Goal: Task Accomplishment & Management: Manage account settings

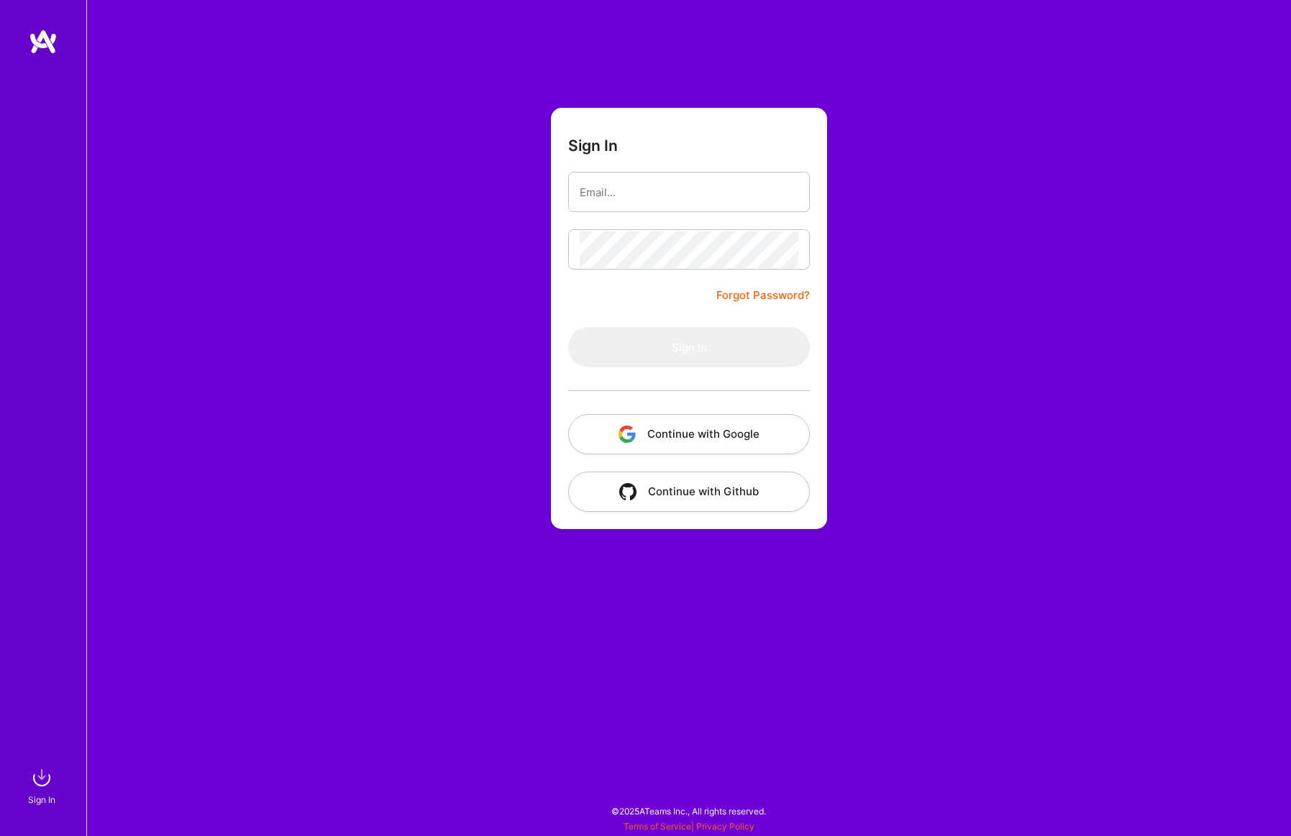
click at [722, 431] on button "Continue with Google" at bounding box center [689, 434] width 242 height 40
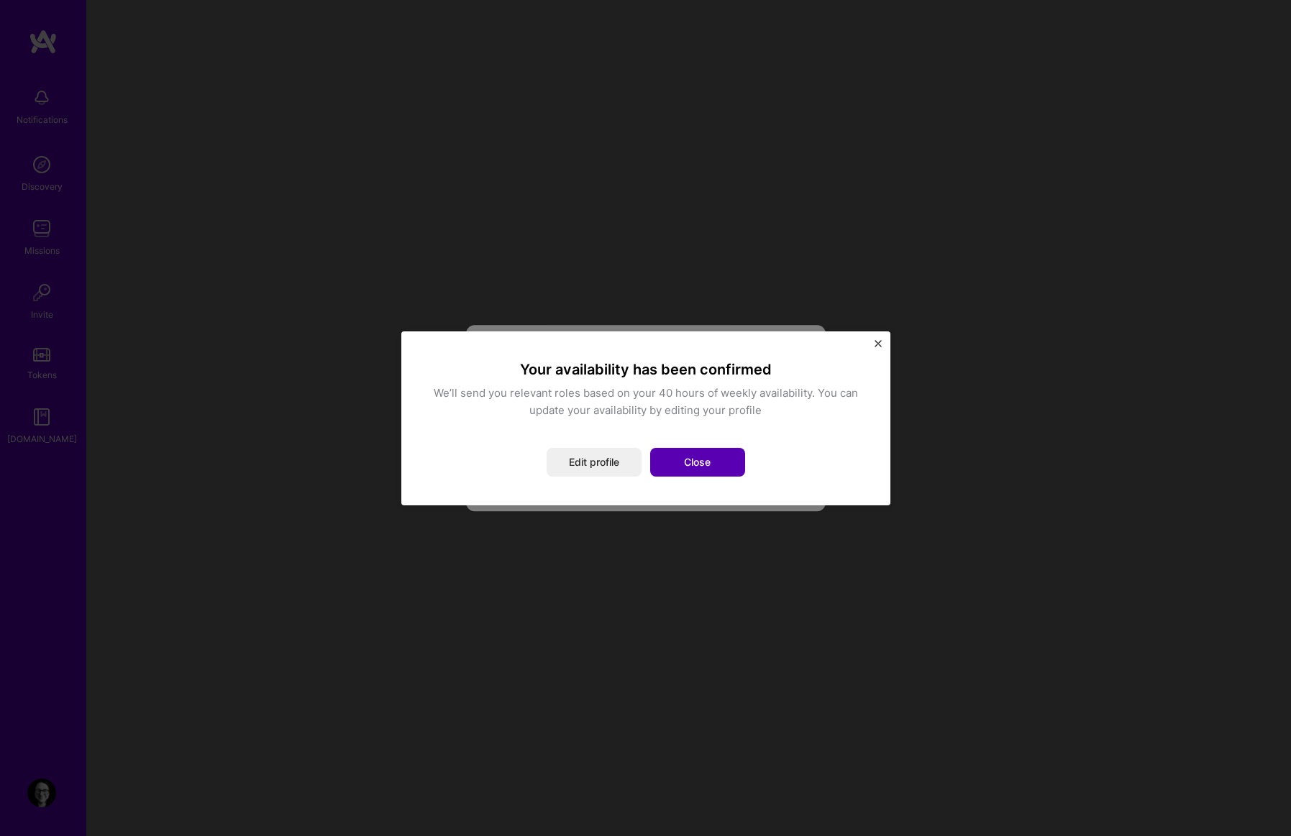
click at [693, 460] on button "Close" at bounding box center [697, 462] width 95 height 29
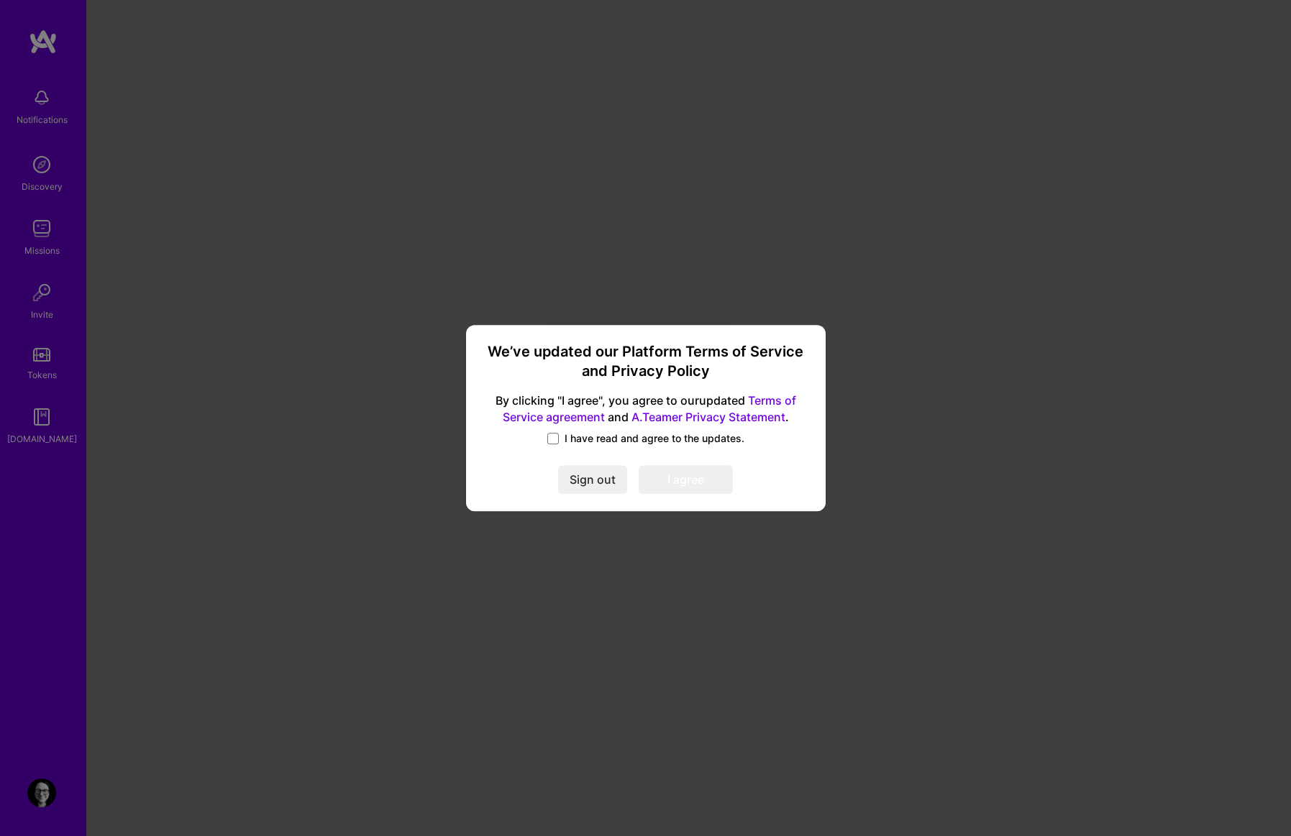
click at [544, 434] on div "I have read and agree to the updates." at bounding box center [645, 439] width 325 height 17
click at [555, 437] on span at bounding box center [553, 439] width 12 height 12
click at [0, 0] on input "I have read and agree to the updates." at bounding box center [0, 0] width 0 height 0
click at [684, 470] on button "I agree" at bounding box center [685, 480] width 94 height 29
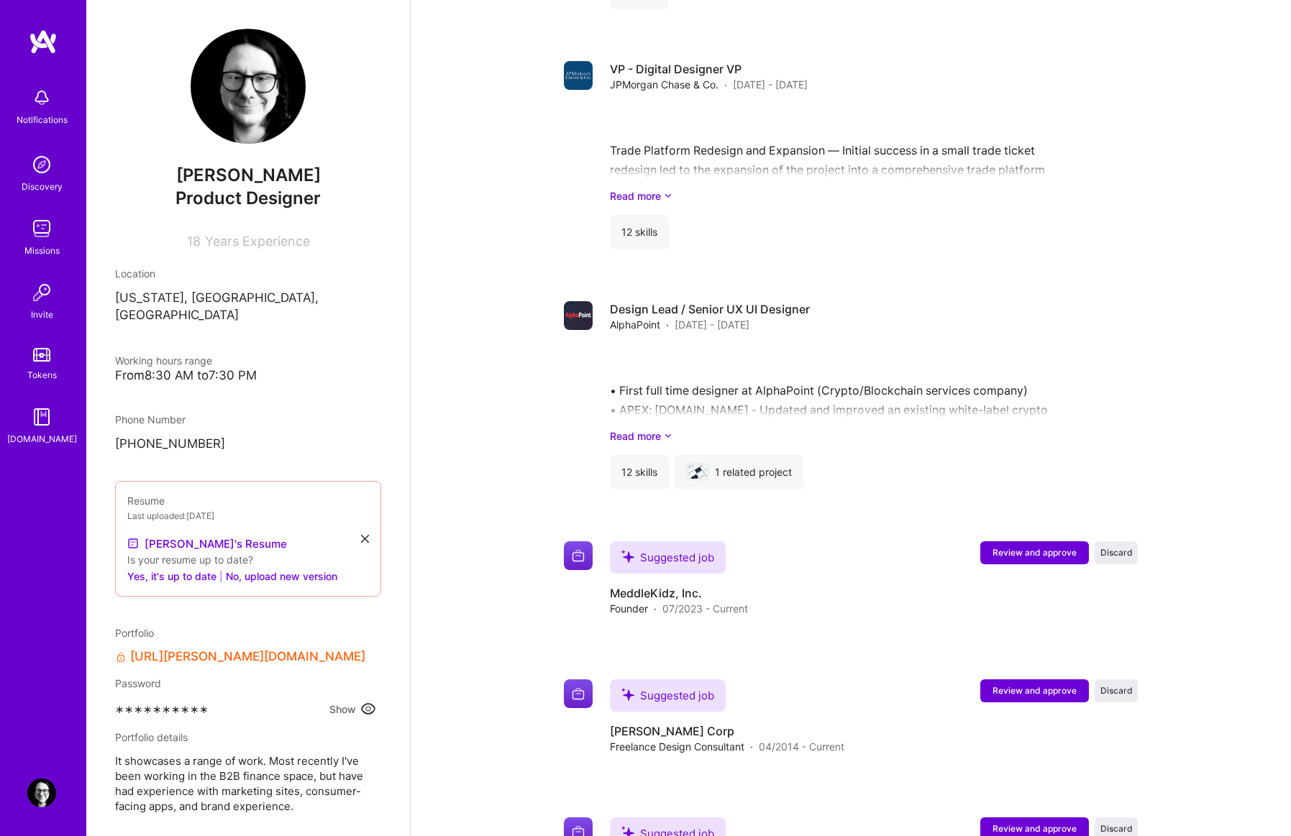
scroll to position [1382, 0]
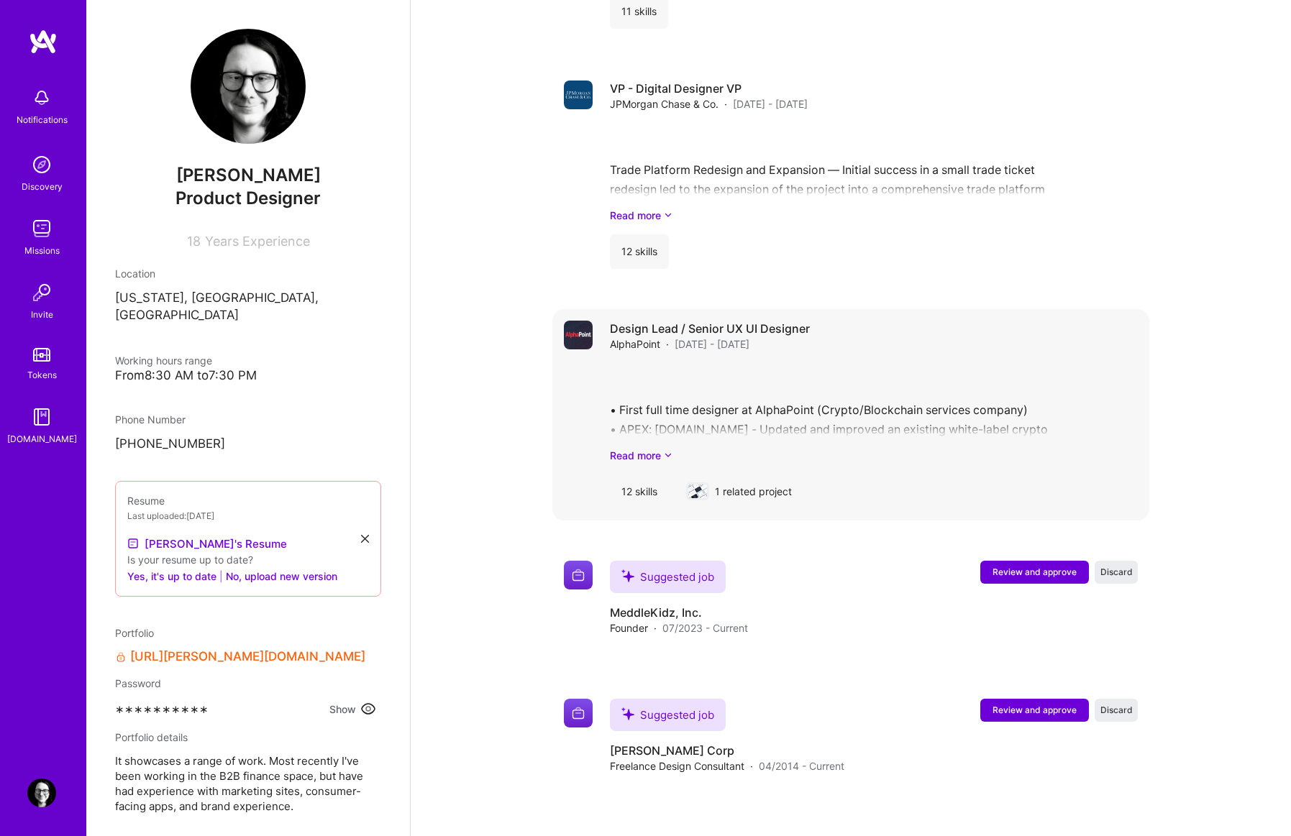
click at [638, 448] on link "Read more" at bounding box center [874, 455] width 528 height 15
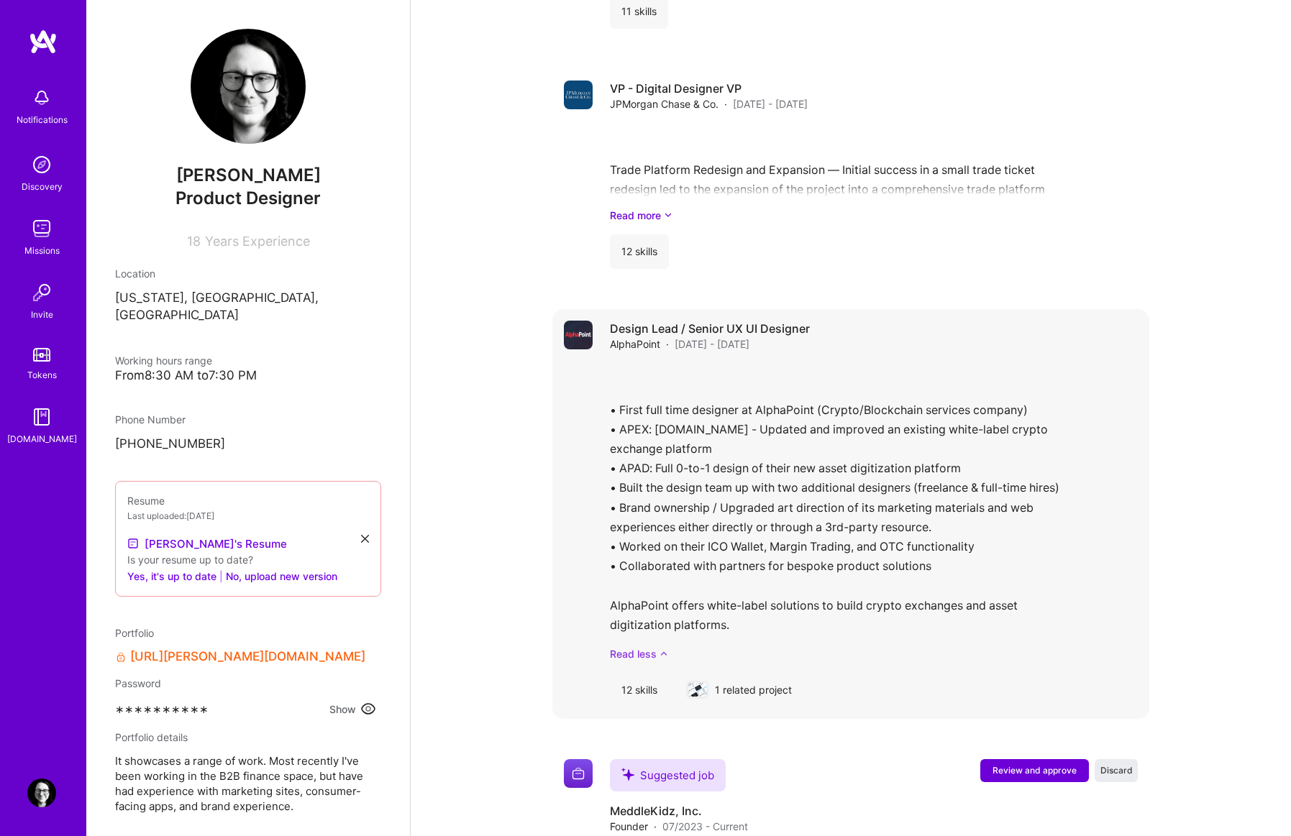
click at [634, 646] on link "Read less" at bounding box center [874, 653] width 528 height 15
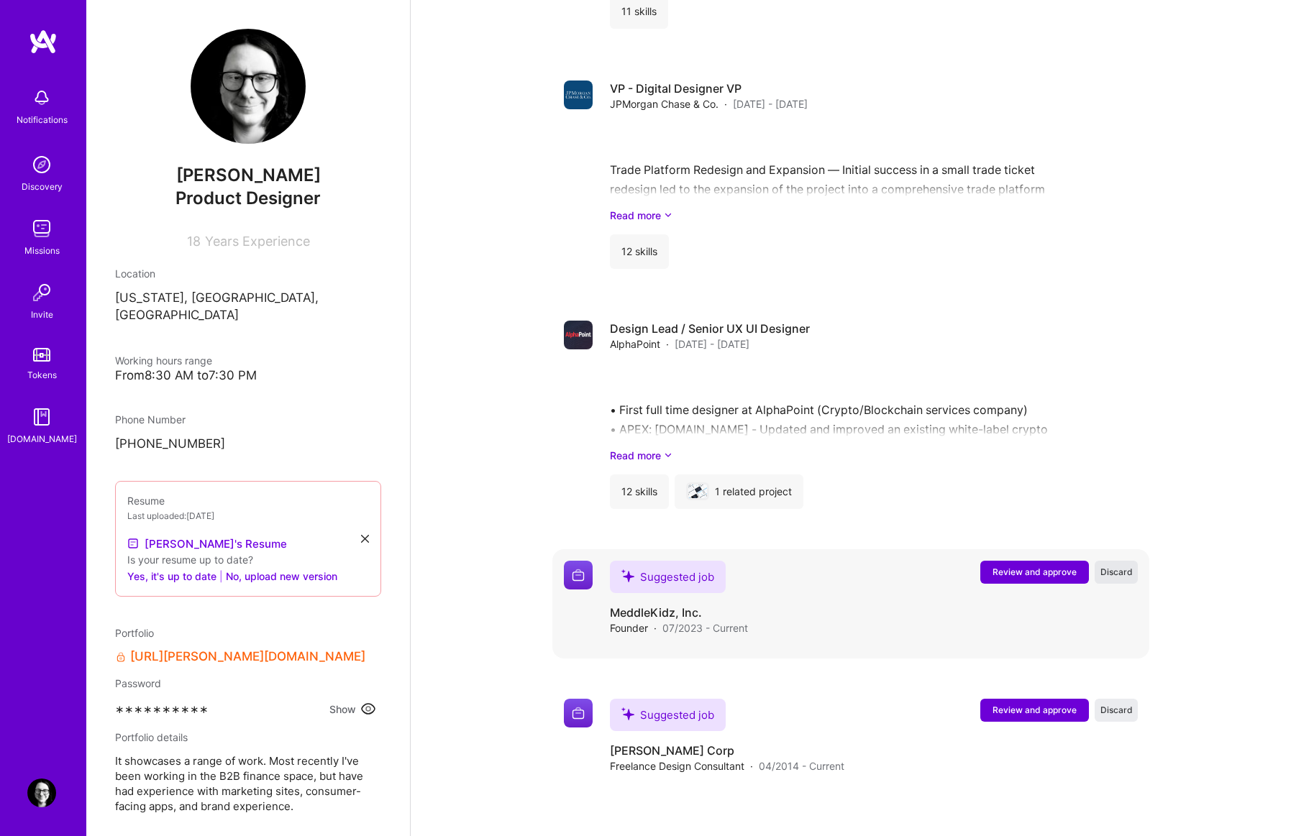
click at [1114, 566] on span "Discard" at bounding box center [1116, 572] width 32 height 12
click at [1001, 566] on span "Review and approve" at bounding box center [1034, 572] width 84 height 12
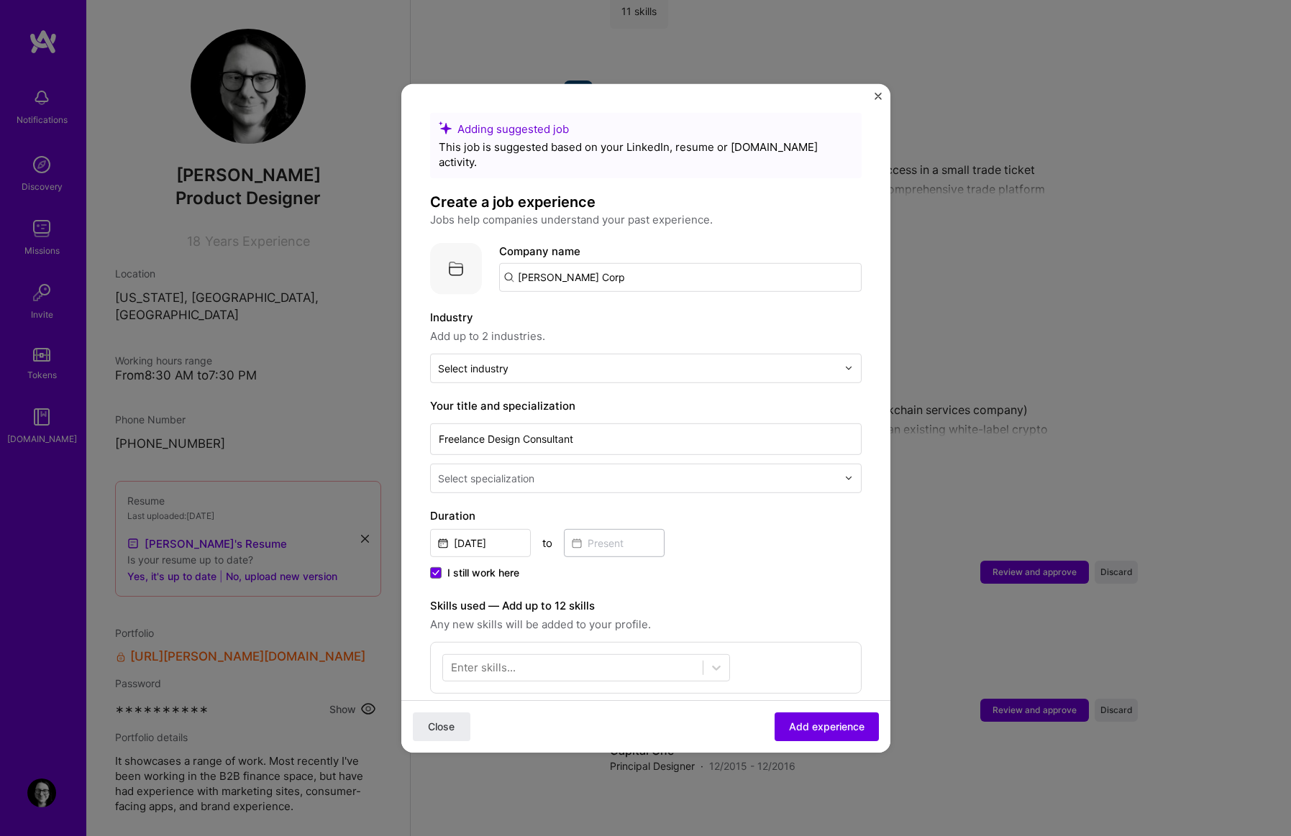
click at [1173, 302] on div "Adding suggested job This job is suggested based on your LinkedIn, resume or [D…" at bounding box center [645, 418] width 1291 height 836
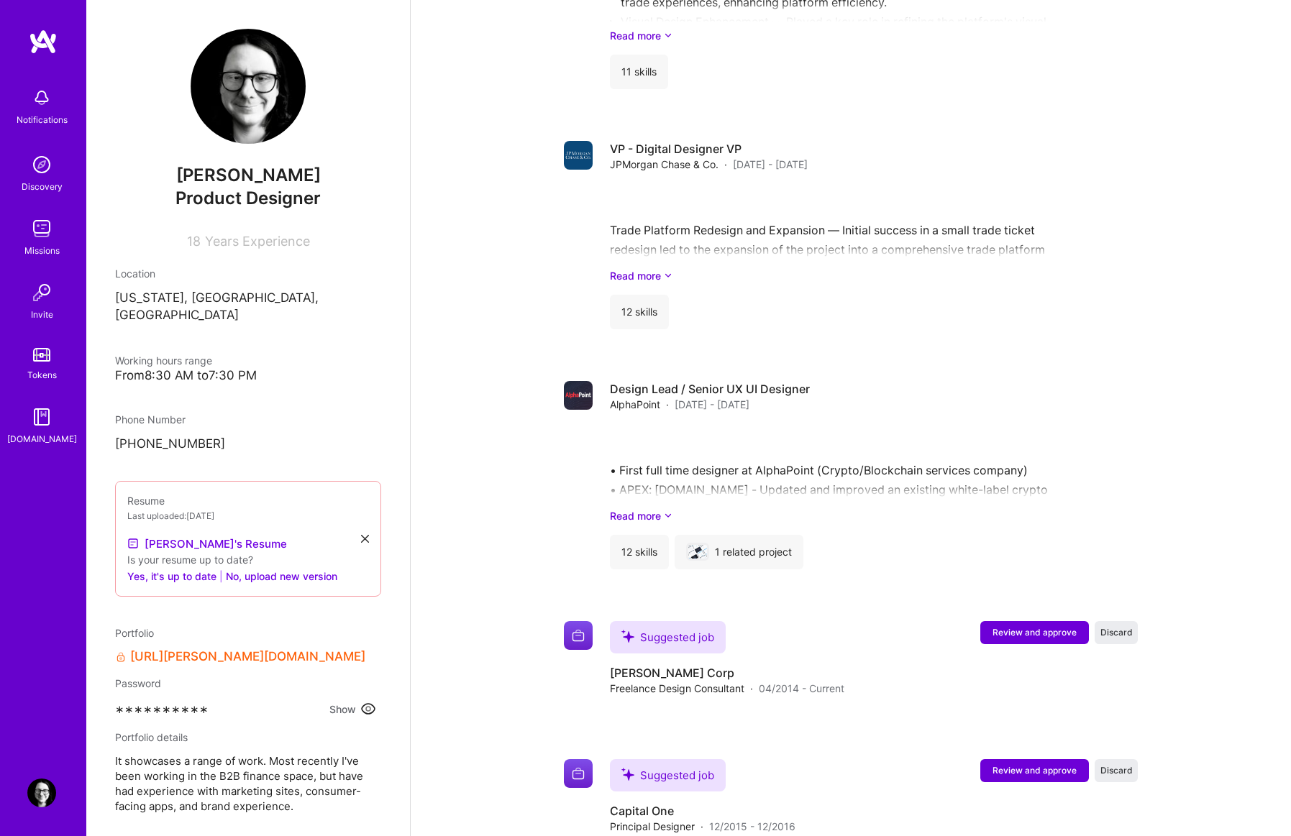
scroll to position [1322, 0]
click at [744, 681] on span "Freelance Design Consultant" at bounding box center [677, 688] width 134 height 15
click at [815, 681] on span "04/2014 - Current" at bounding box center [802, 688] width 86 height 15
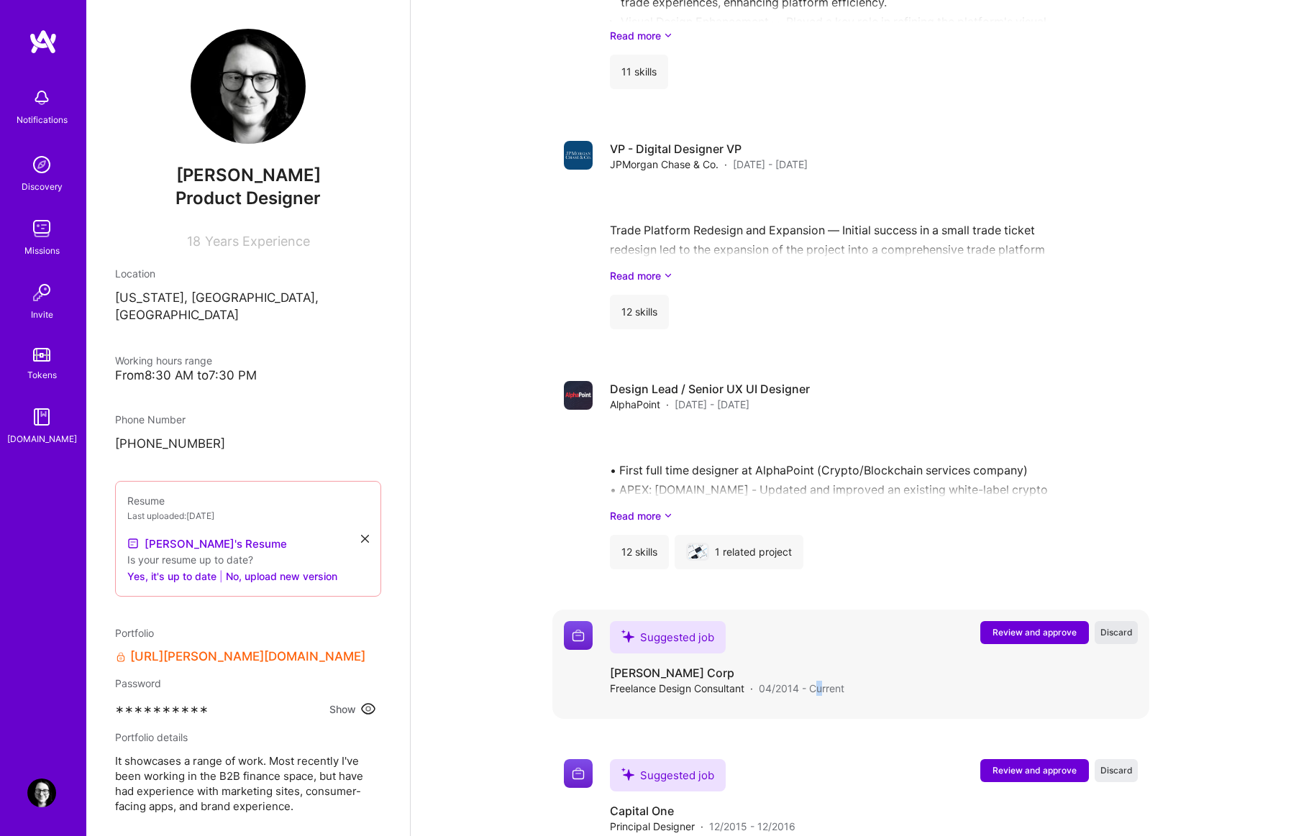
click at [1109, 626] on span "Discard" at bounding box center [1116, 632] width 32 height 12
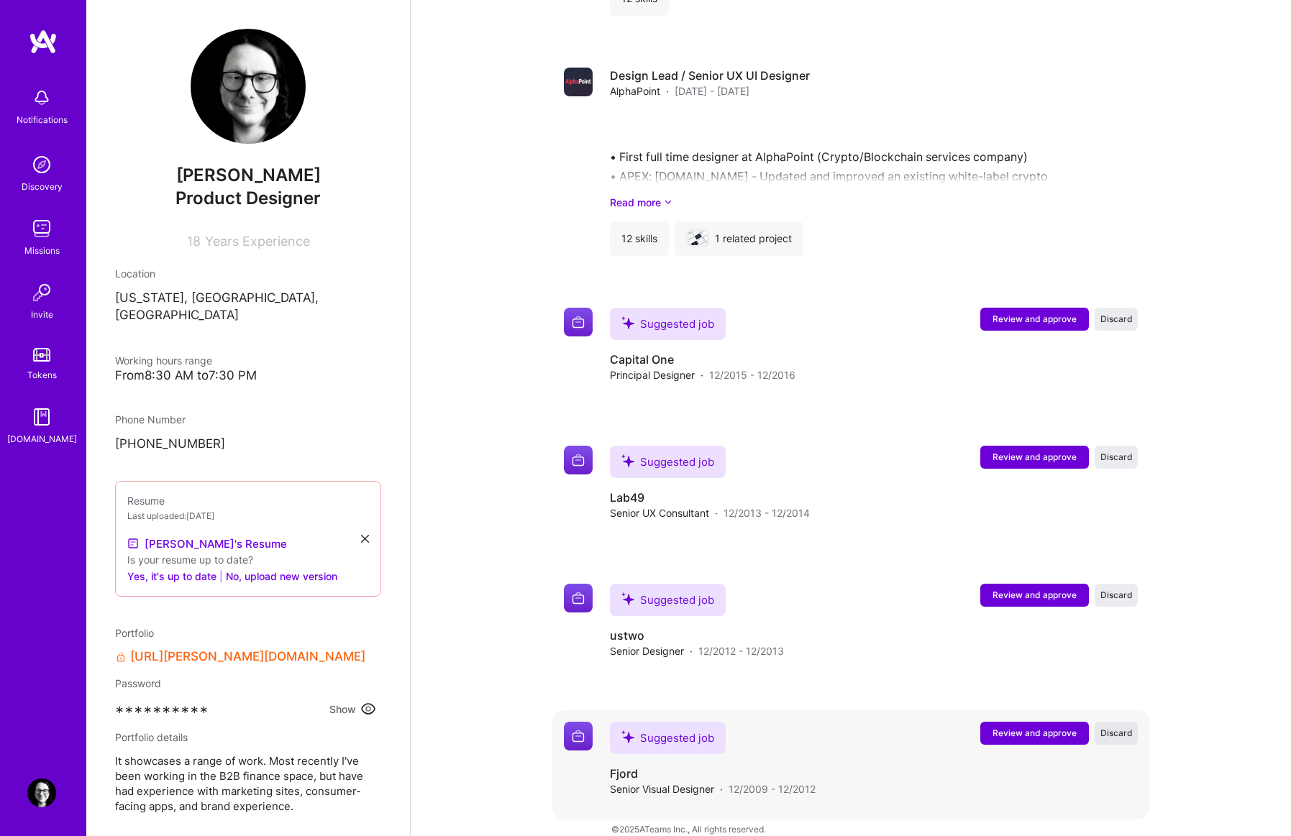
click at [1118, 727] on span "Discard" at bounding box center [1116, 733] width 32 height 12
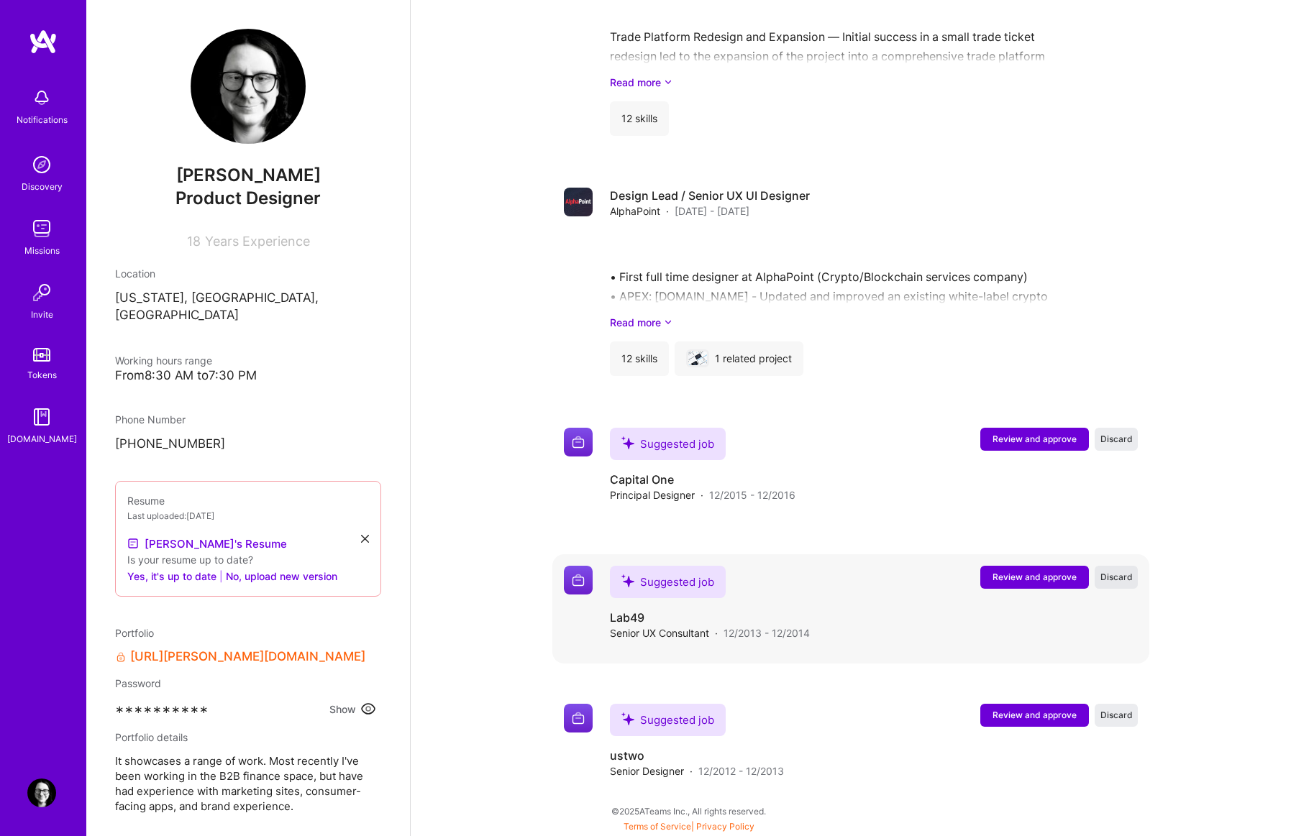
scroll to position [1497, 0]
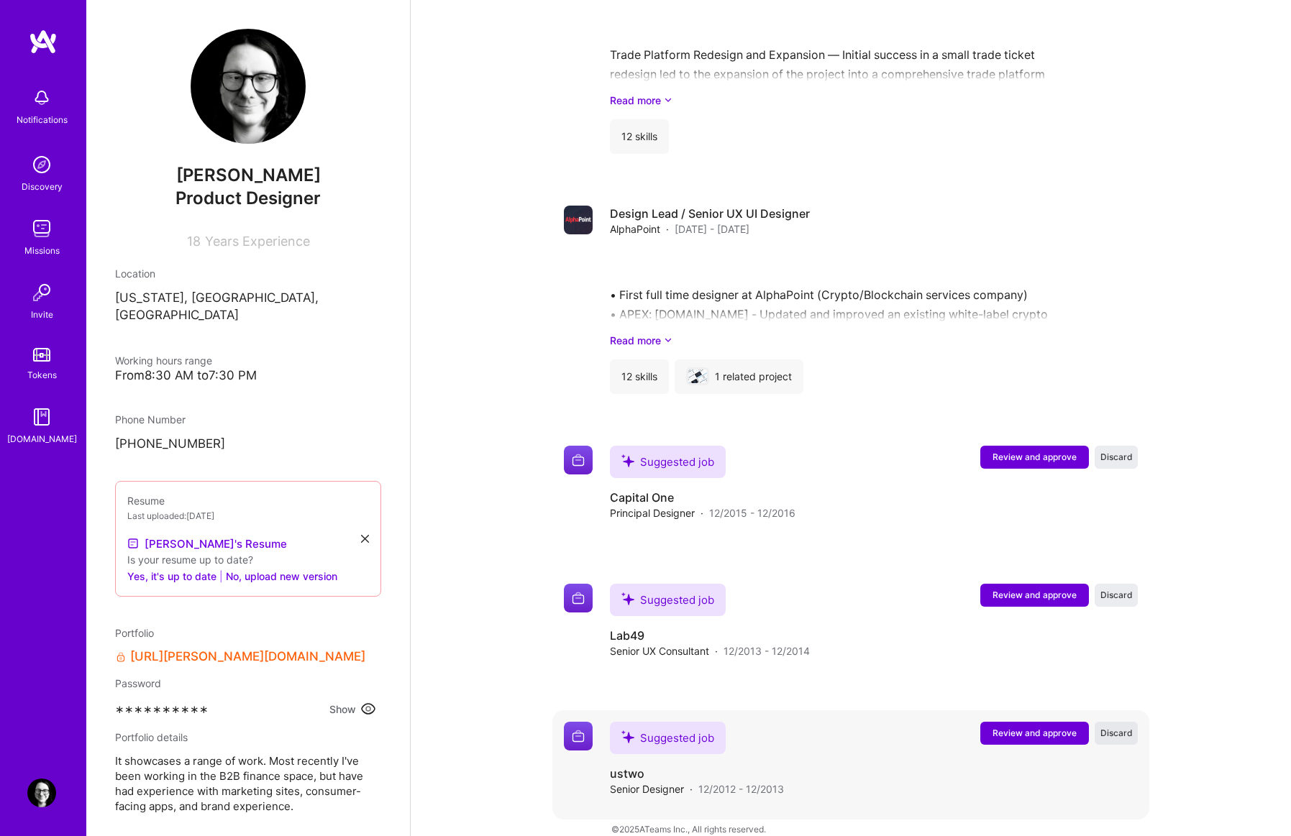
click at [1117, 727] on span "Discard" at bounding box center [1116, 733] width 32 height 12
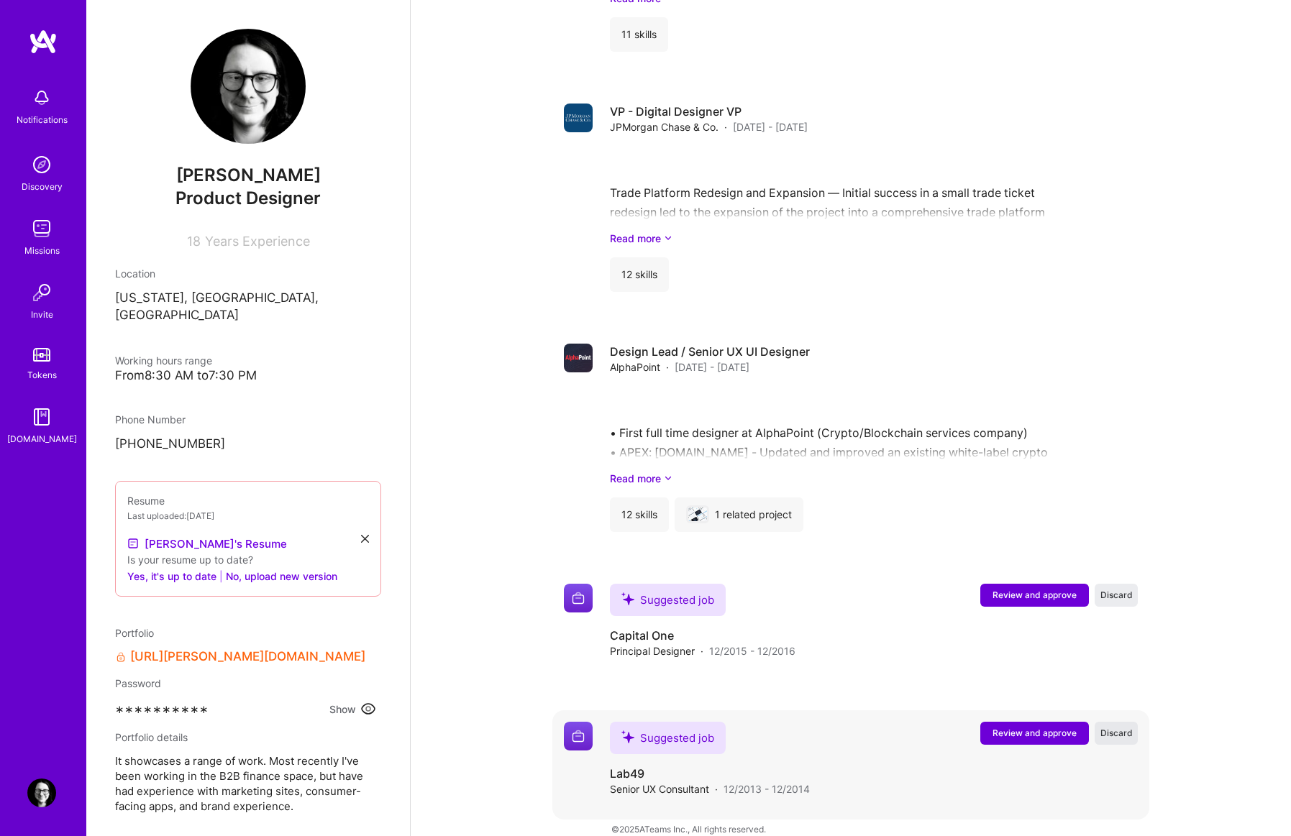
click at [1122, 727] on span "Discard" at bounding box center [1116, 733] width 32 height 12
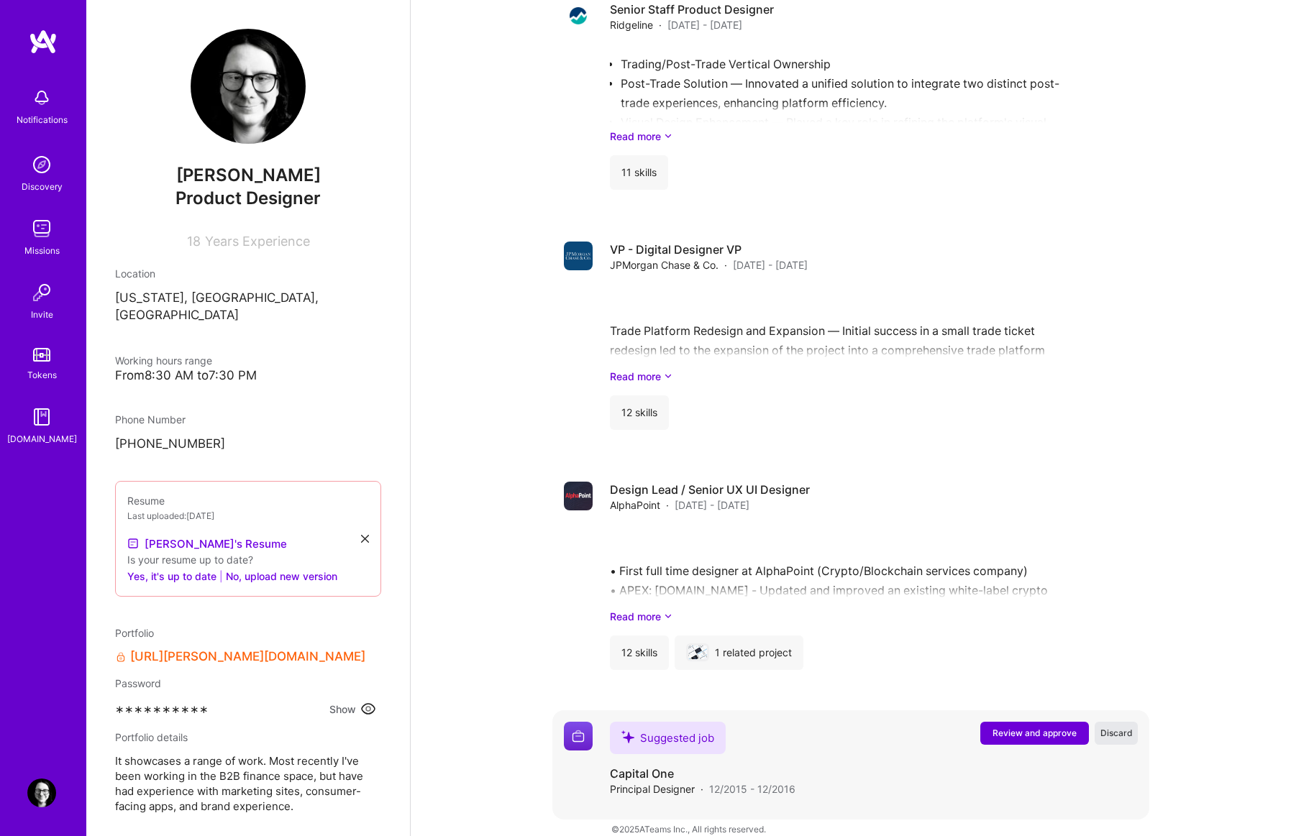
click at [1122, 727] on span "Discard" at bounding box center [1116, 733] width 32 height 12
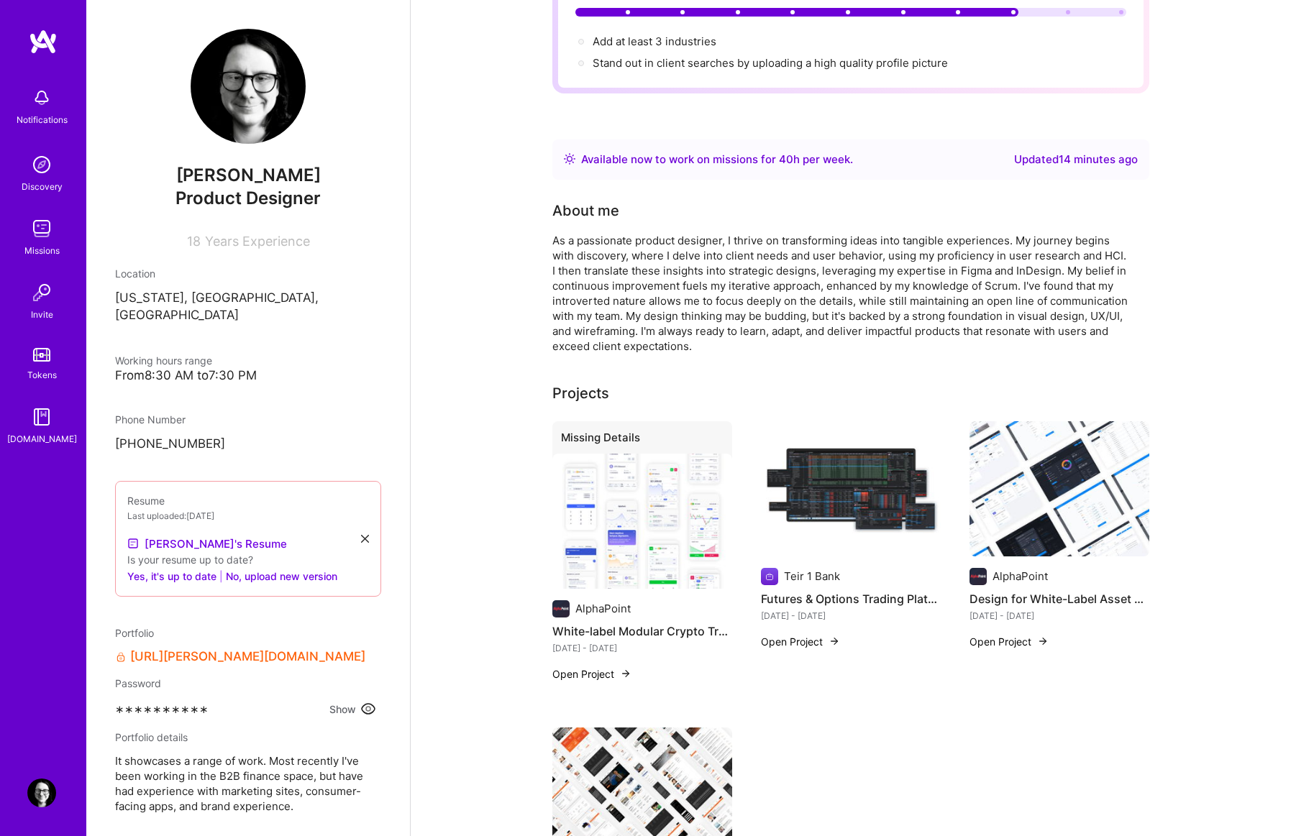
scroll to position [162, 0]
